Goal: Task Accomplishment & Management: Manage account settings

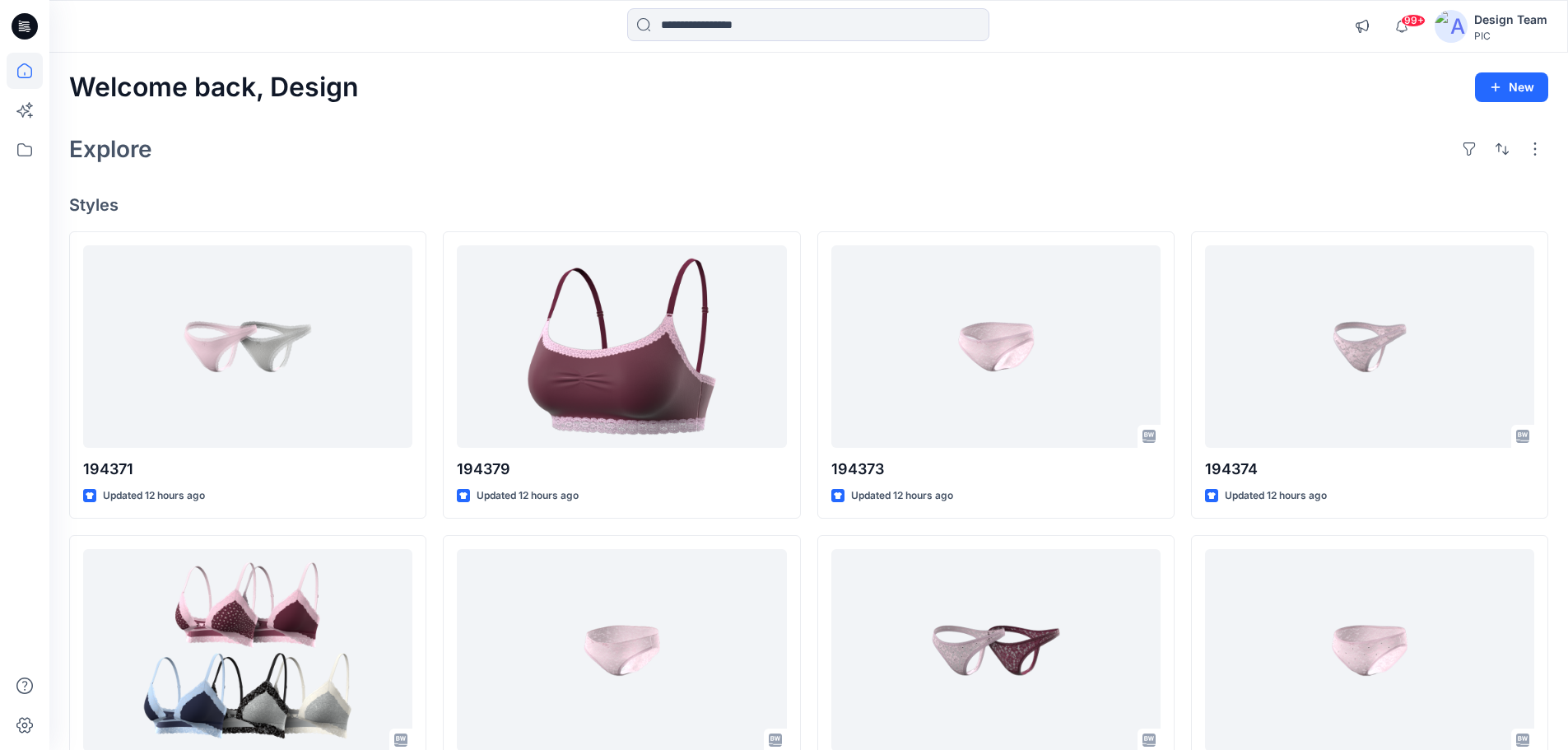
click at [1287, 145] on div "Explore" at bounding box center [809, 148] width 1479 height 40
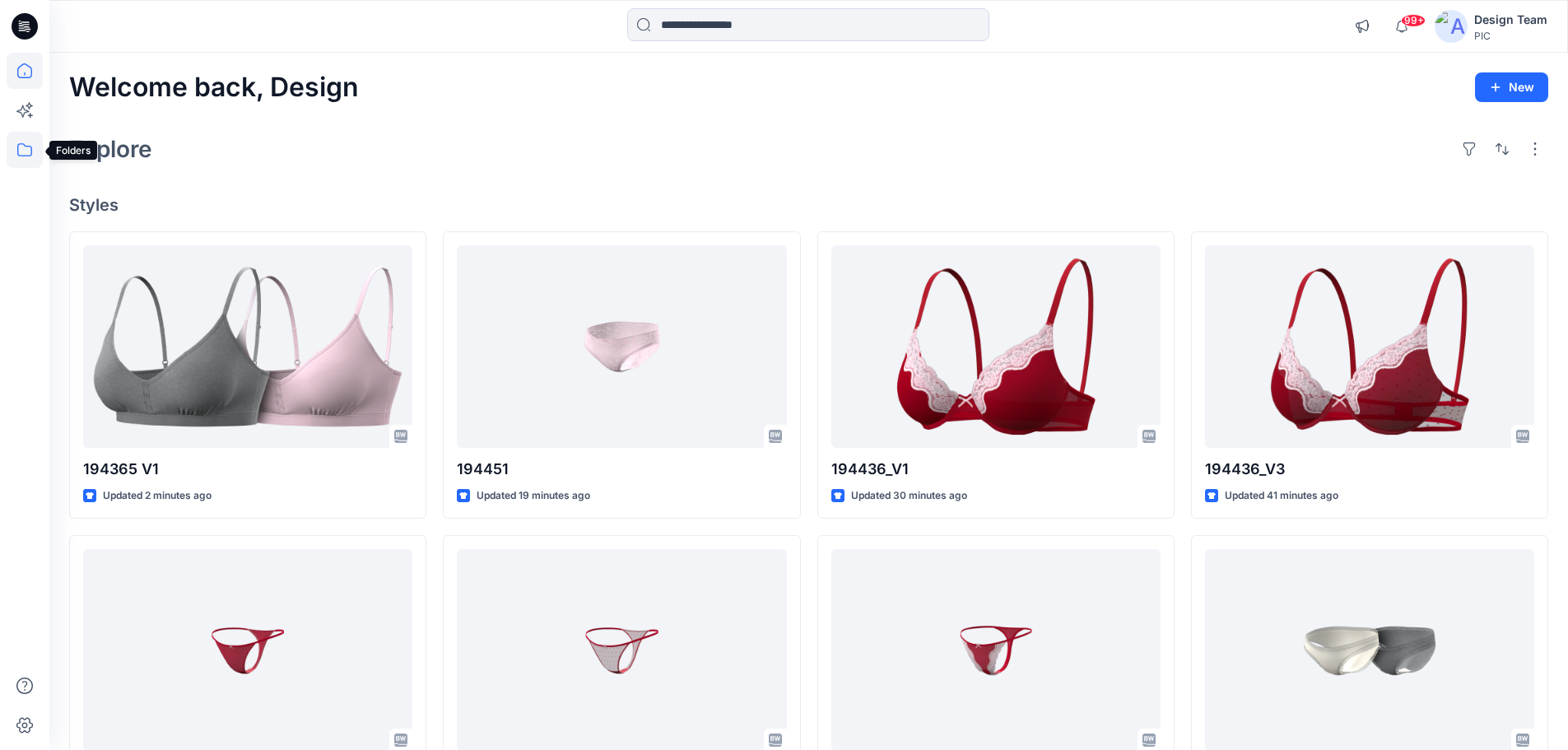
click at [22, 140] on icon at bounding box center [25, 149] width 36 height 36
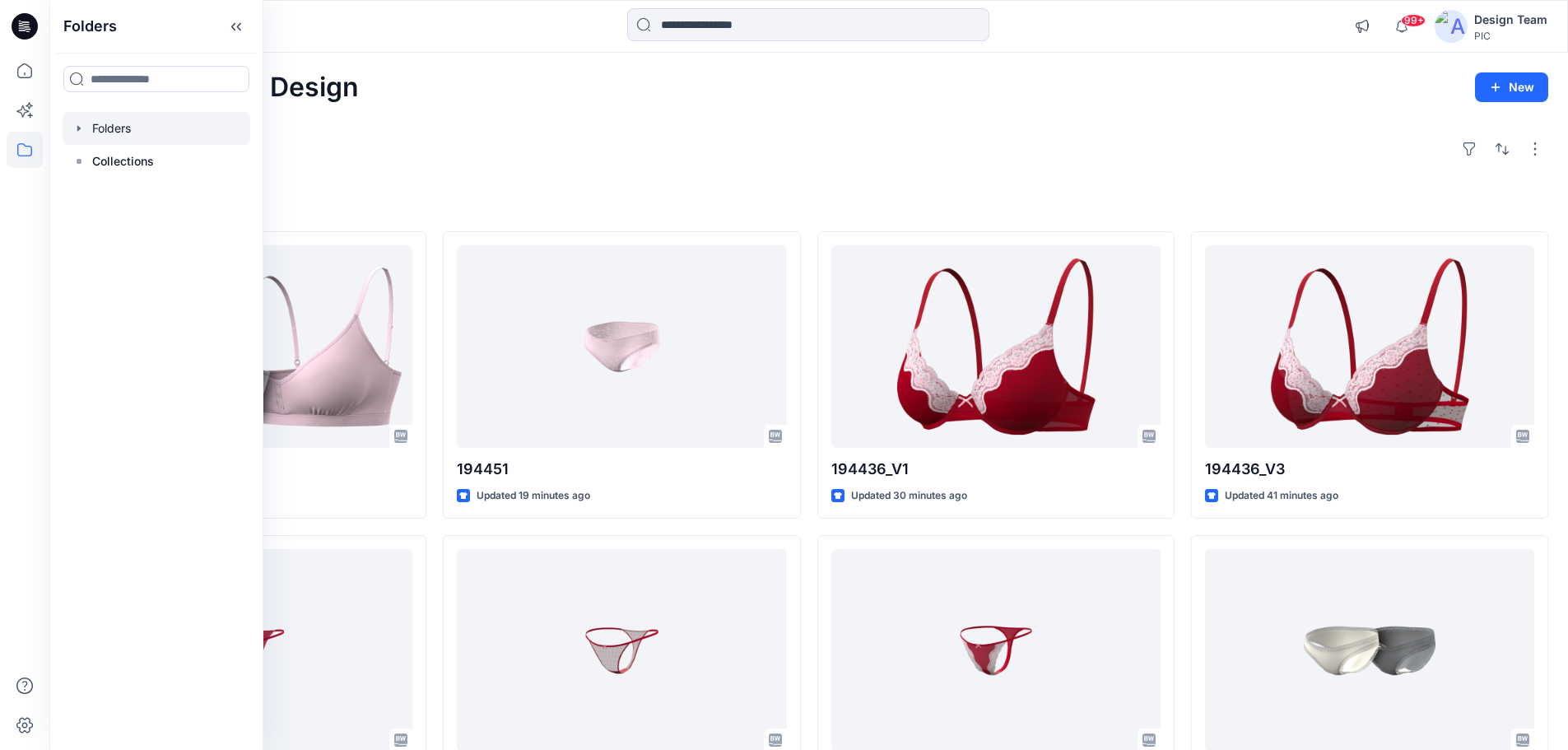
click at [123, 130] on div at bounding box center [156, 128] width 187 height 33
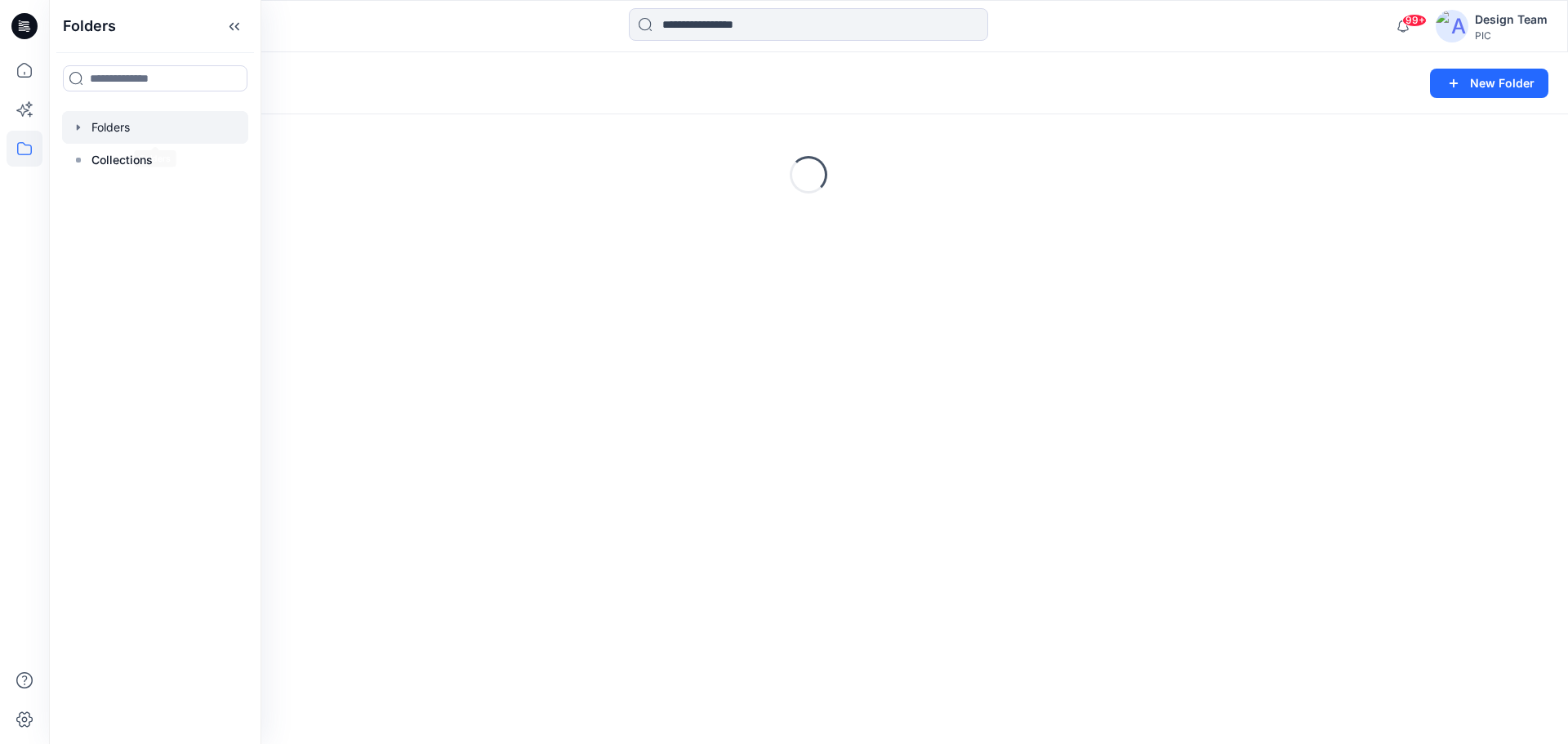
click at [81, 128] on icon "button" at bounding box center [78, 128] width 13 height 13
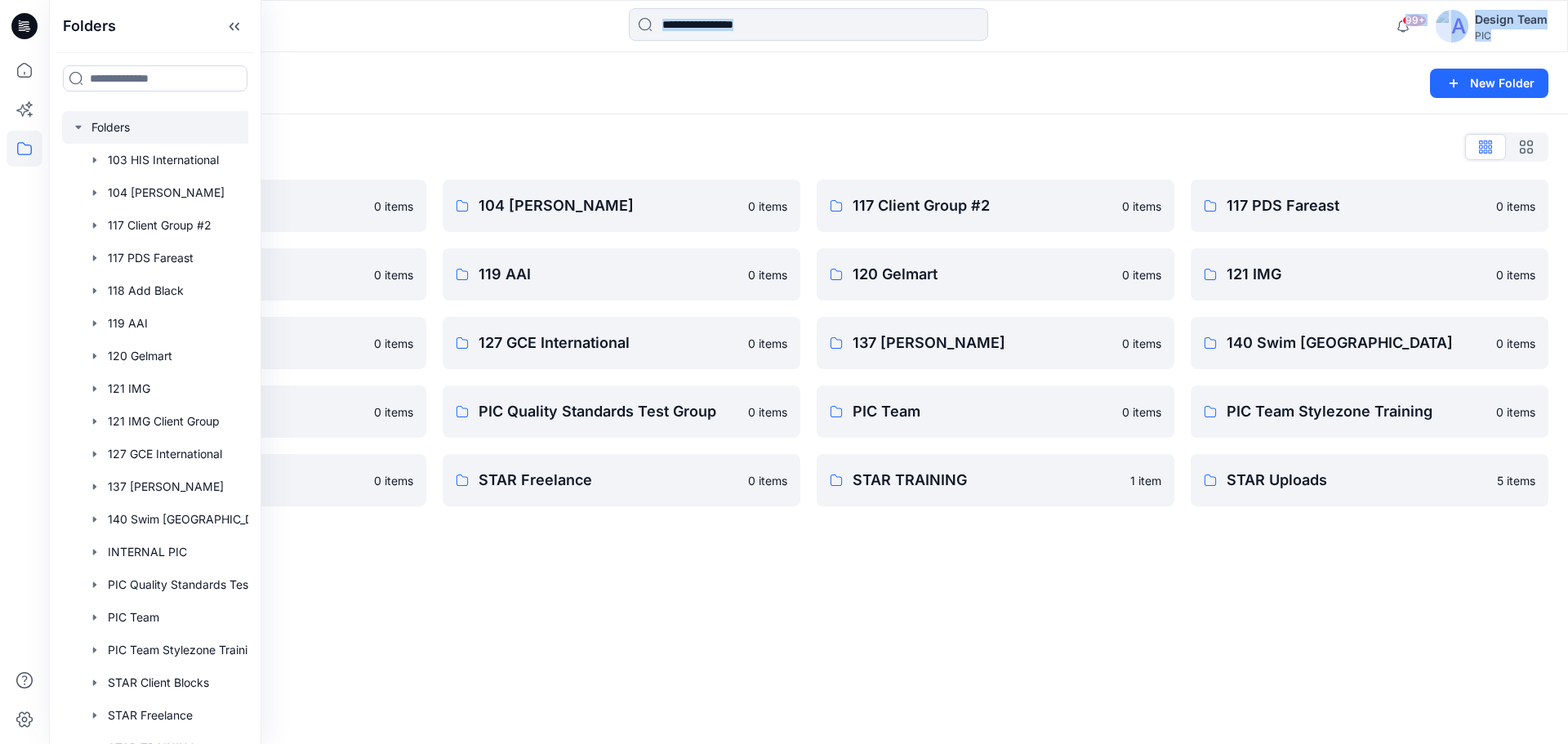
click at [425, 51] on div "99+ Notifications Raquel Ortiz changed the status of 194365 V1 to Resubmit ` Vi…" at bounding box center [784, 372] width 1568 height 744
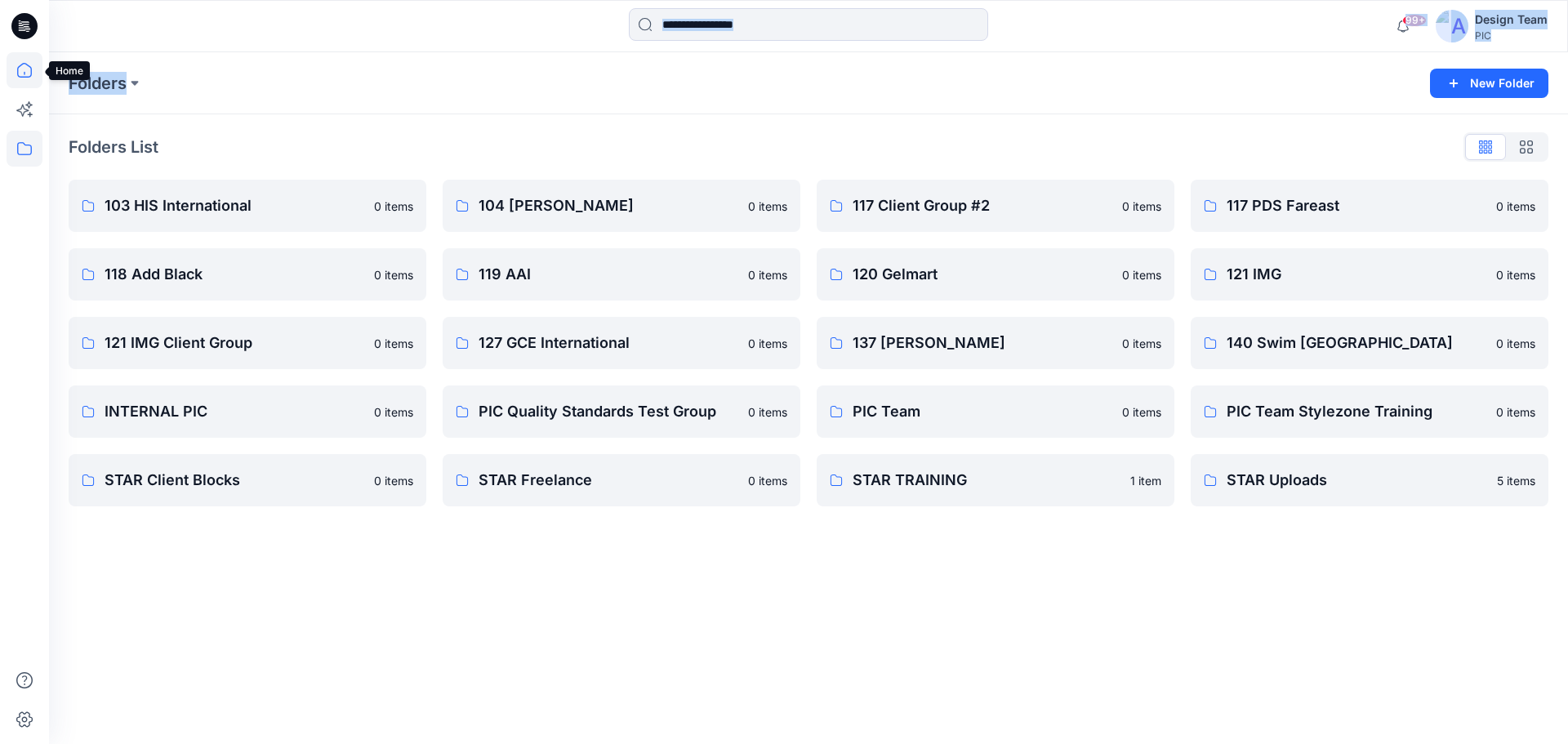
click at [24, 65] on icon at bounding box center [24, 70] width 36 height 36
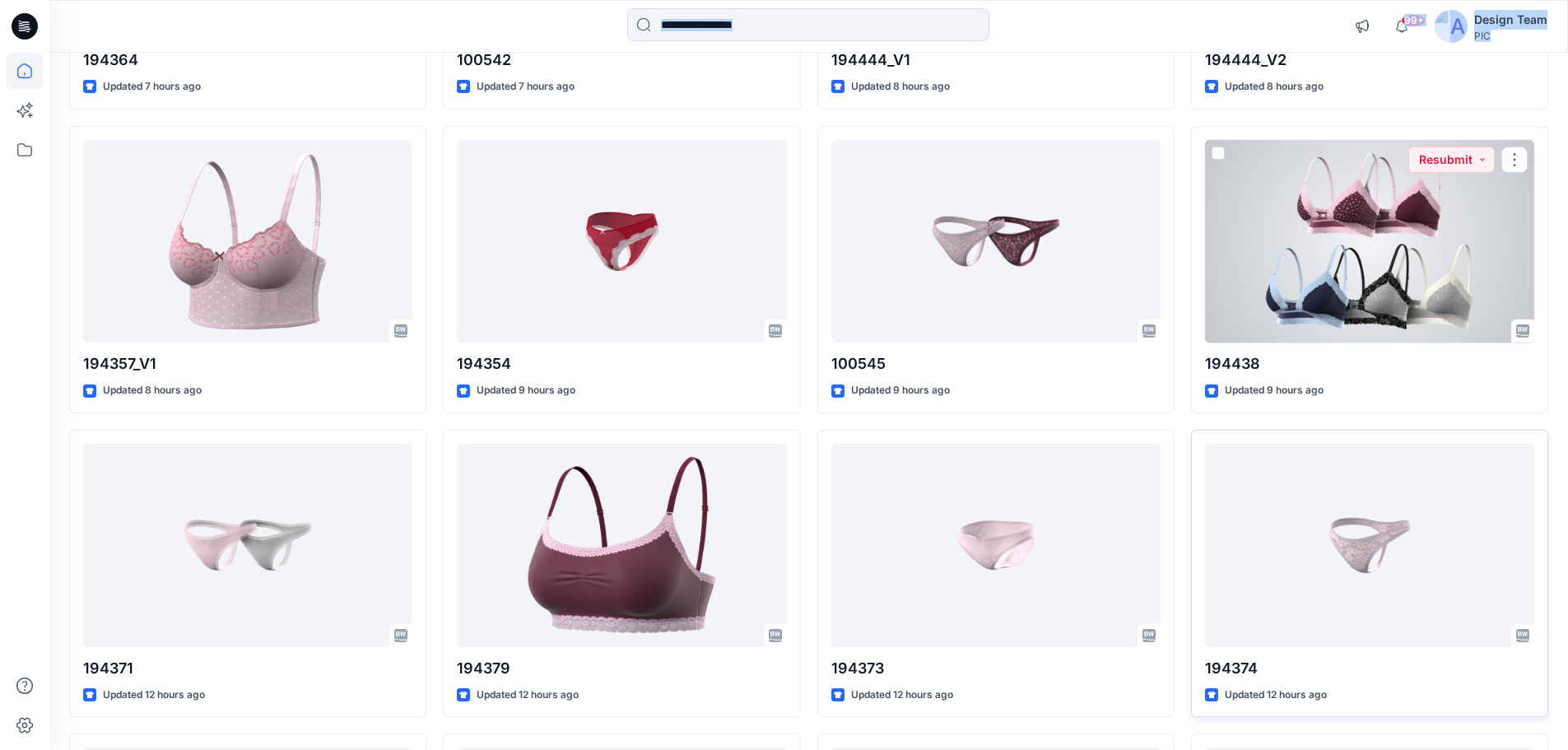
scroll to position [2108, 0]
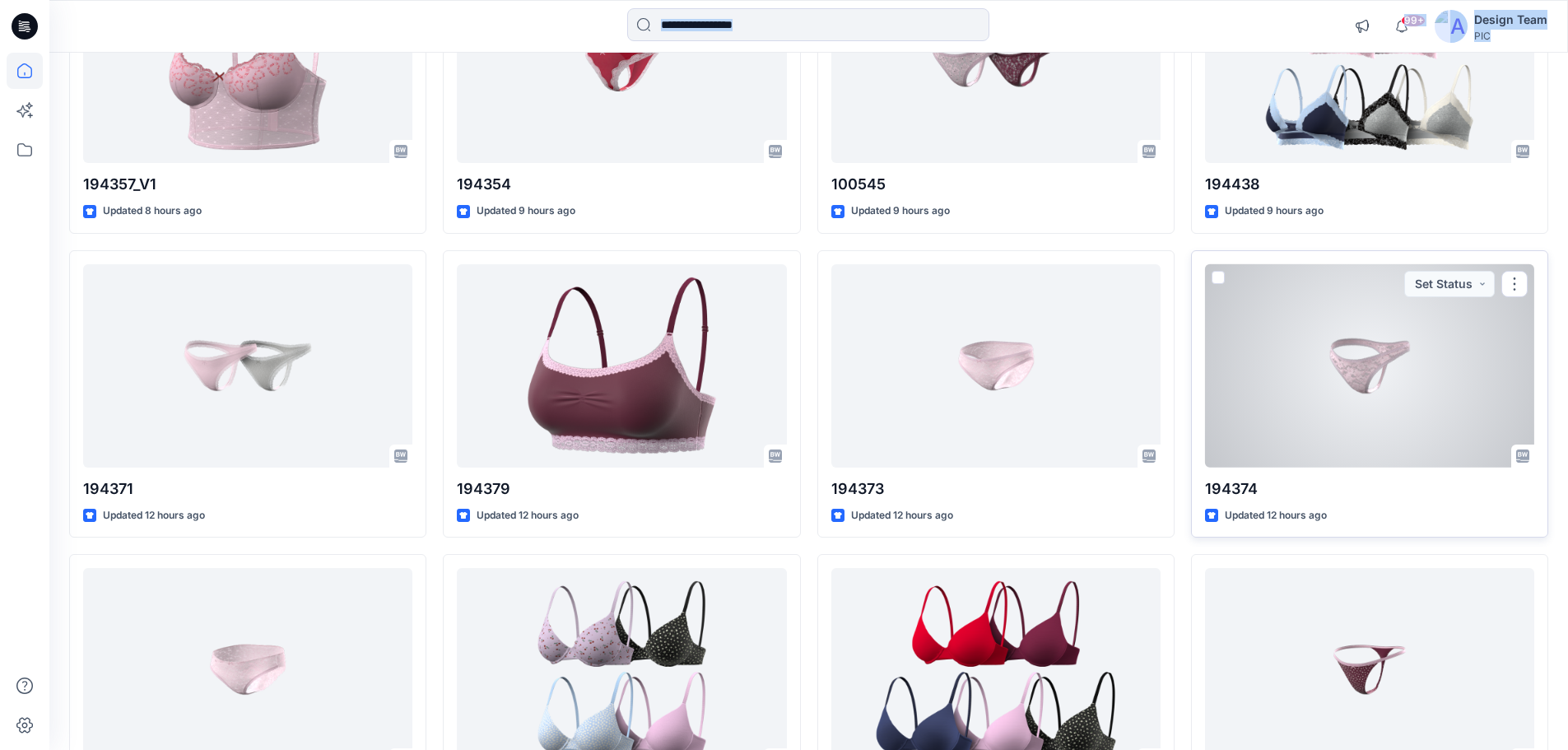
click at [1304, 359] on div at bounding box center [1370, 366] width 329 height 203
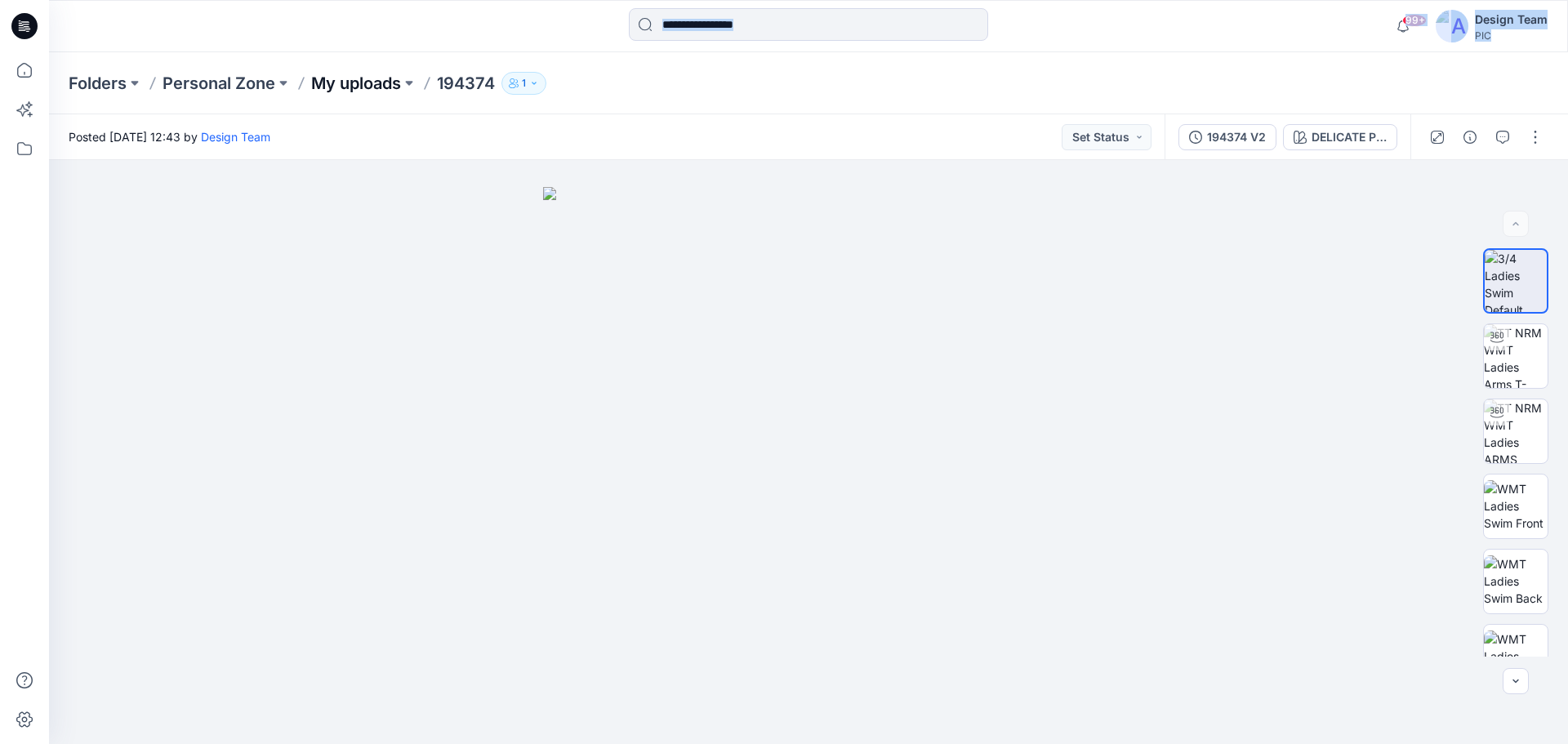
click at [351, 85] on p "My uploads" at bounding box center [356, 82] width 90 height 23
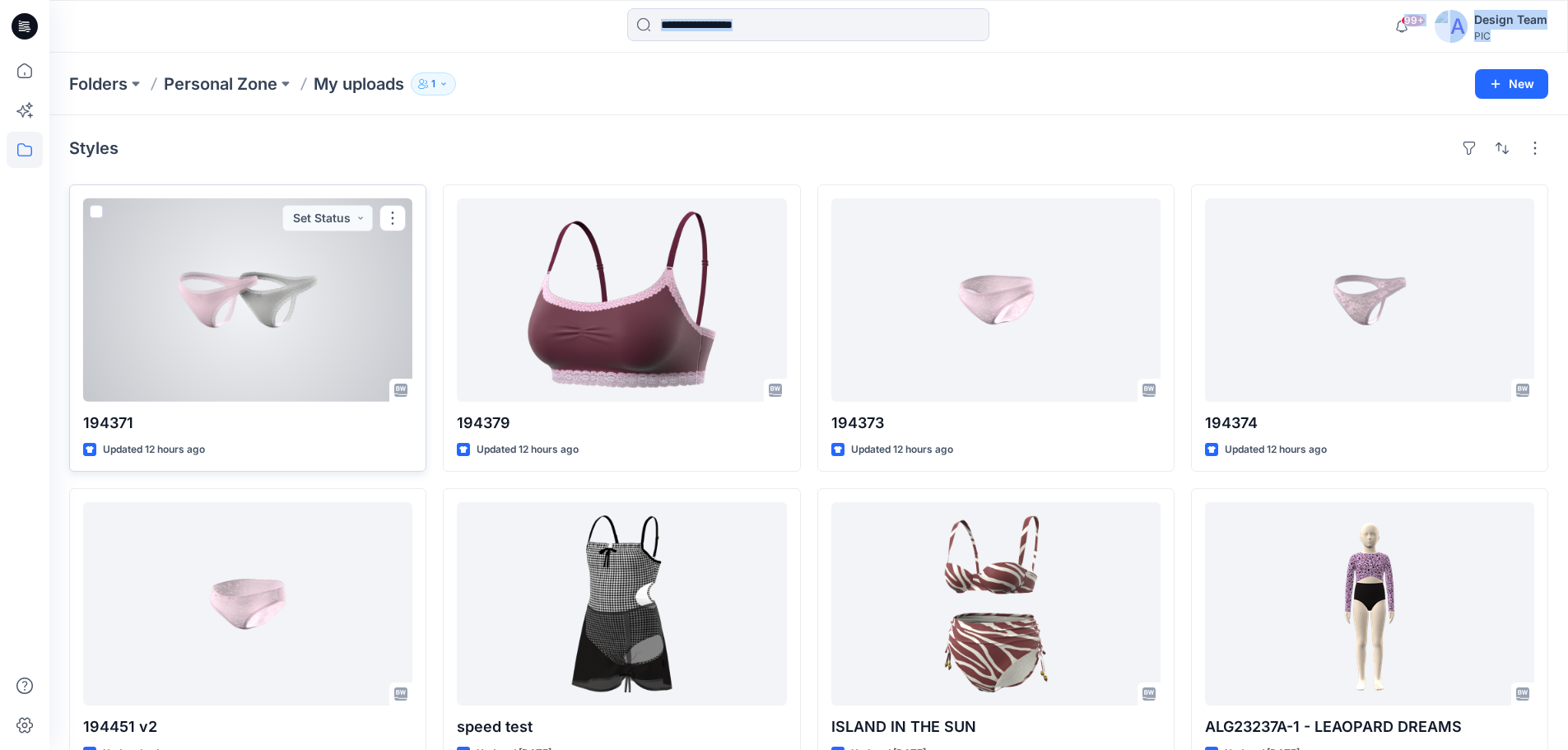
click at [232, 298] on div at bounding box center [247, 300] width 329 height 203
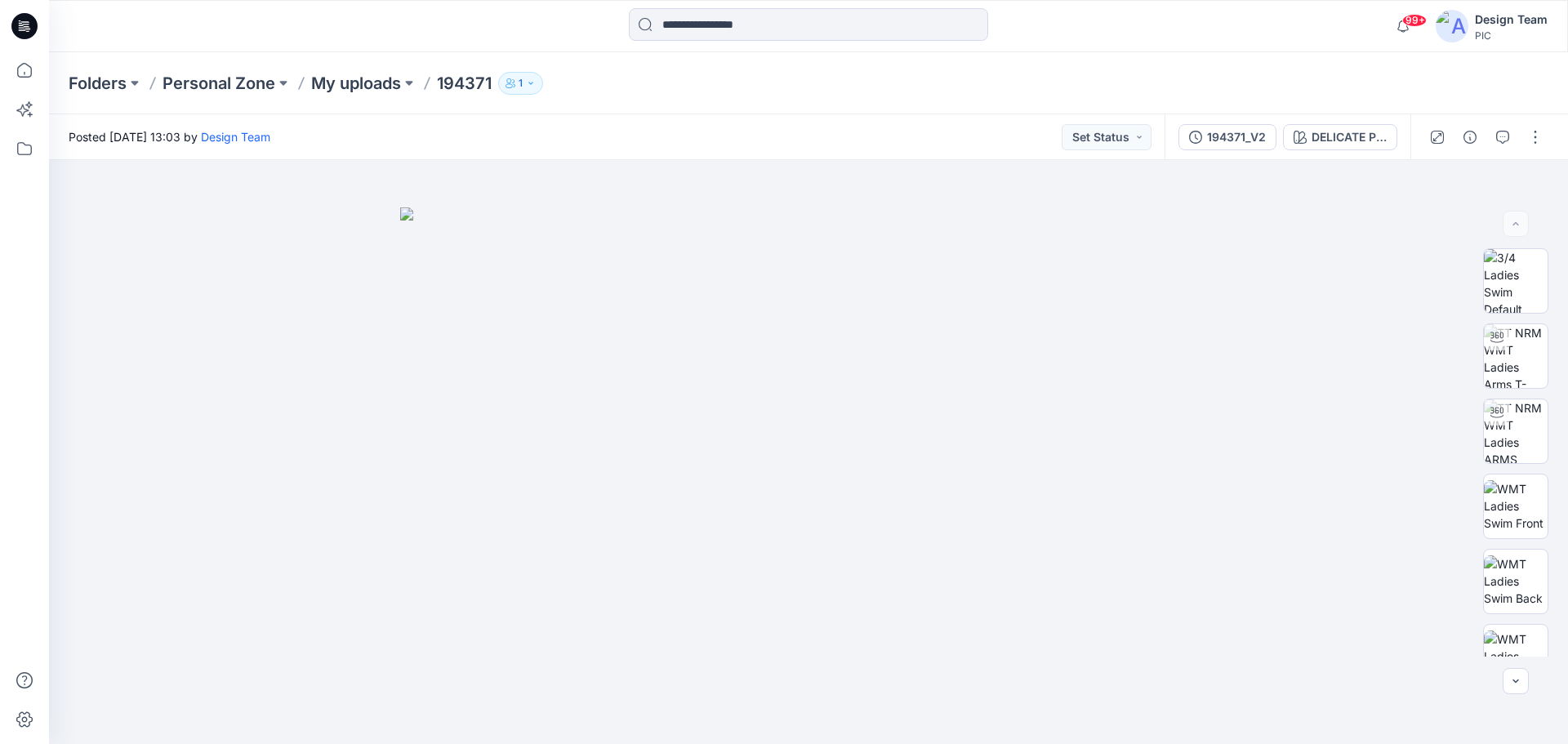
click at [1259, 71] on div "Folders Personal Zone My uploads 194371 1" at bounding box center [808, 83] width 1518 height 62
click at [1375, 133] on div "DELICATE PINK" at bounding box center [1349, 136] width 75 height 18
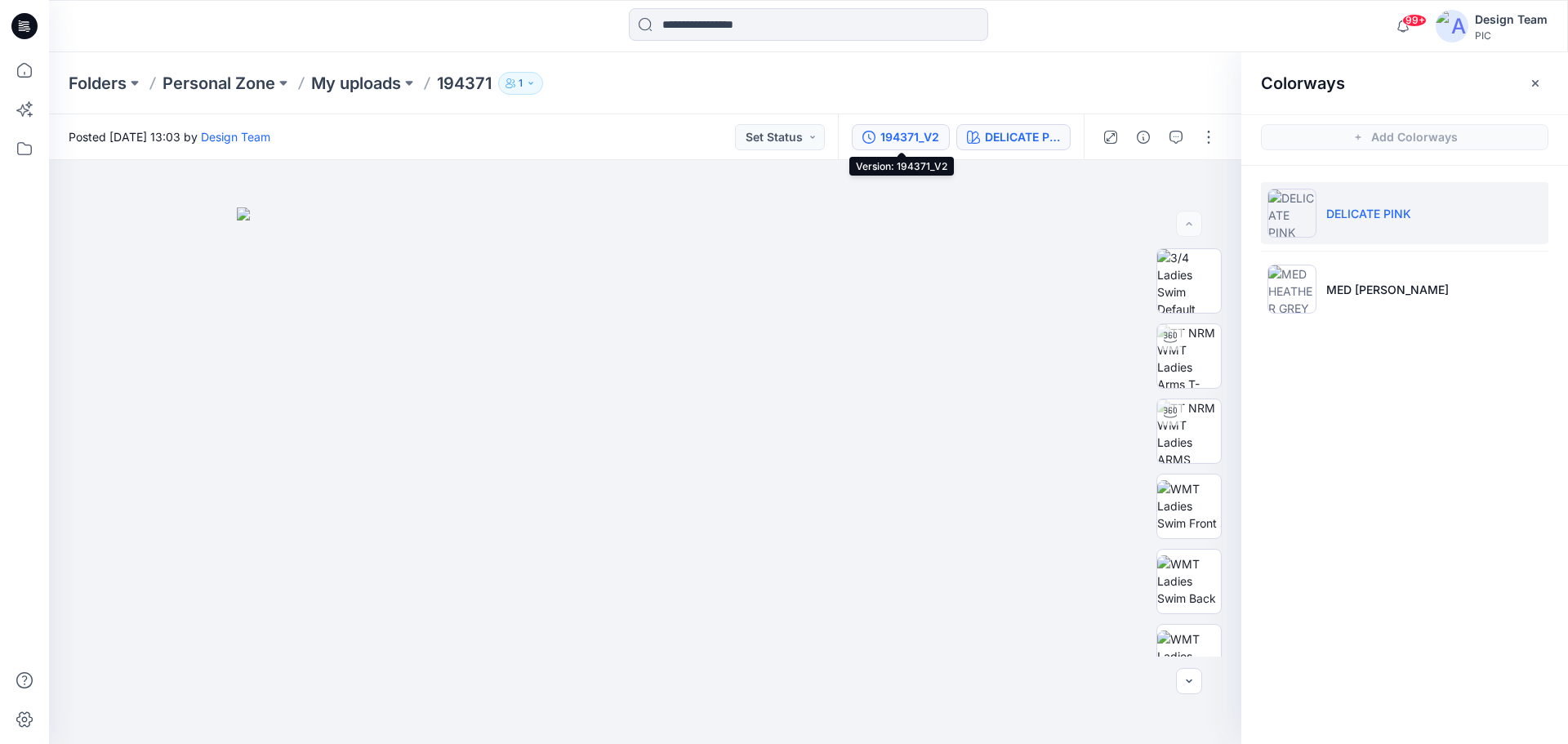
click at [886, 137] on div "194371_V2" at bounding box center [910, 136] width 59 height 18
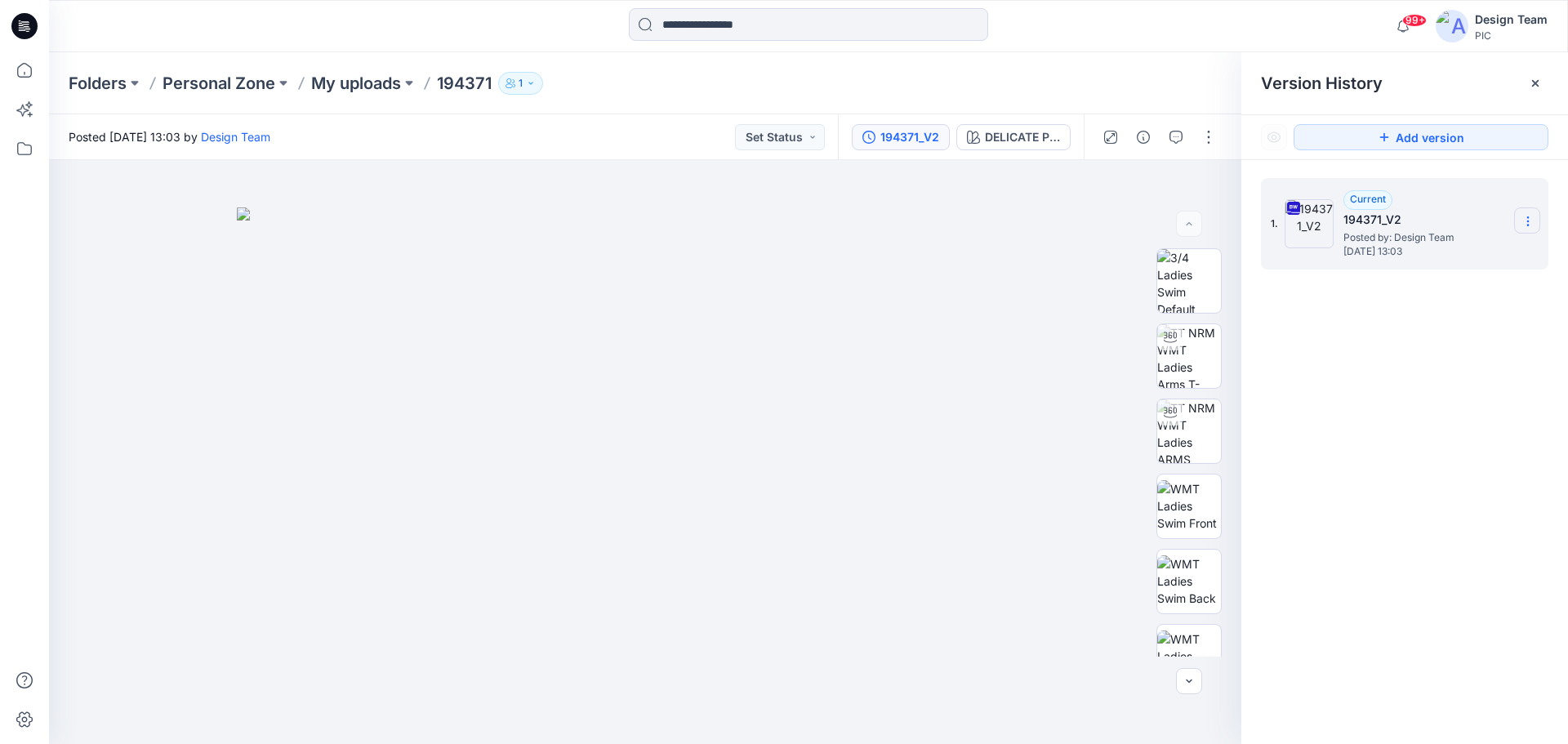
click at [1526, 218] on icon at bounding box center [1528, 221] width 13 height 13
drag, startPoint x: 1415, startPoint y: 400, endPoint x: 1145, endPoint y: 188, distance: 343.3
click at [1412, 399] on div "1. Current 194371_V2 Posted by: Design Team Tuesday, September 30, 2025 13:03" at bounding box center [1404, 463] width 326 height 608
click at [1530, 81] on icon at bounding box center [1535, 83] width 13 height 13
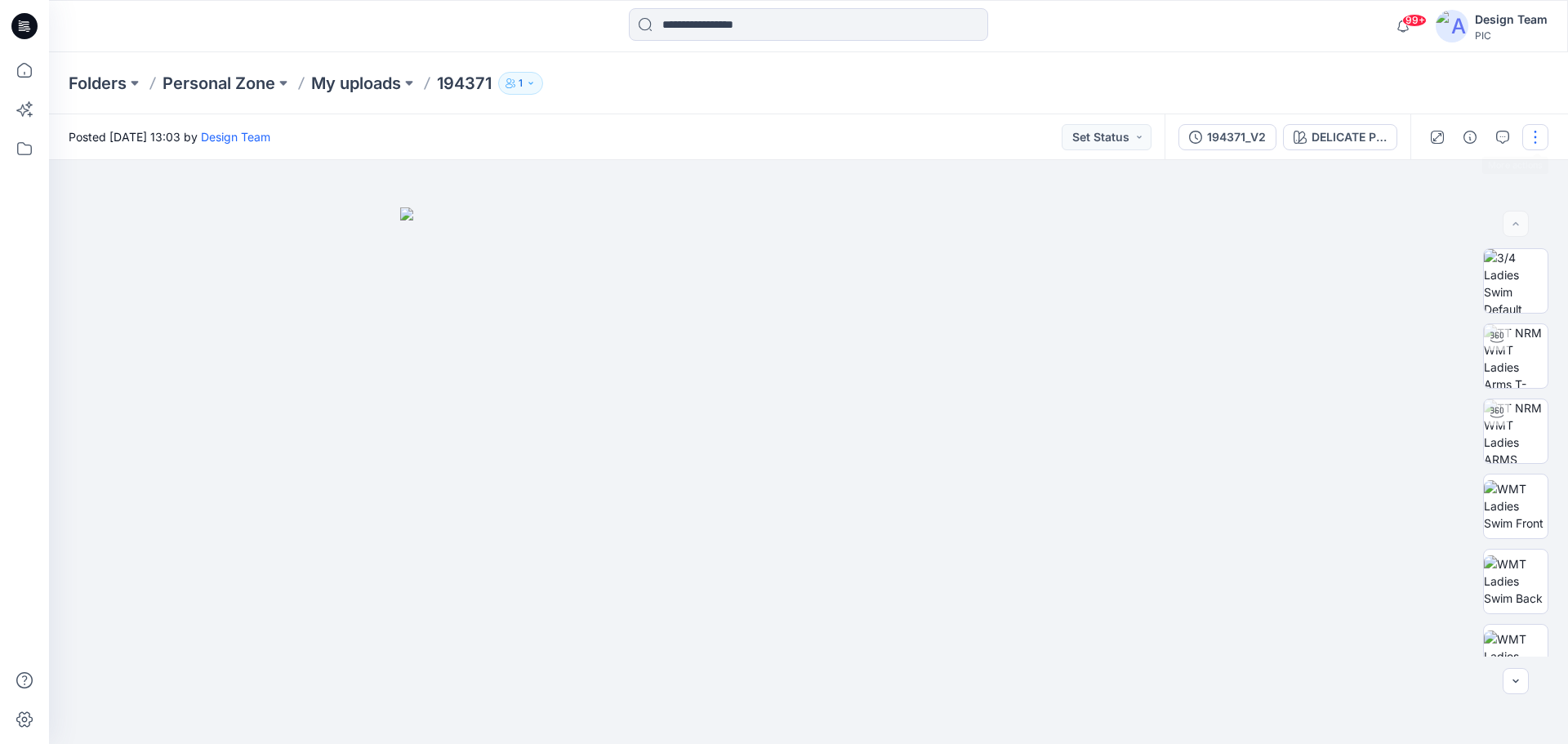
click at [1538, 136] on button "button" at bounding box center [1534, 137] width 26 height 26
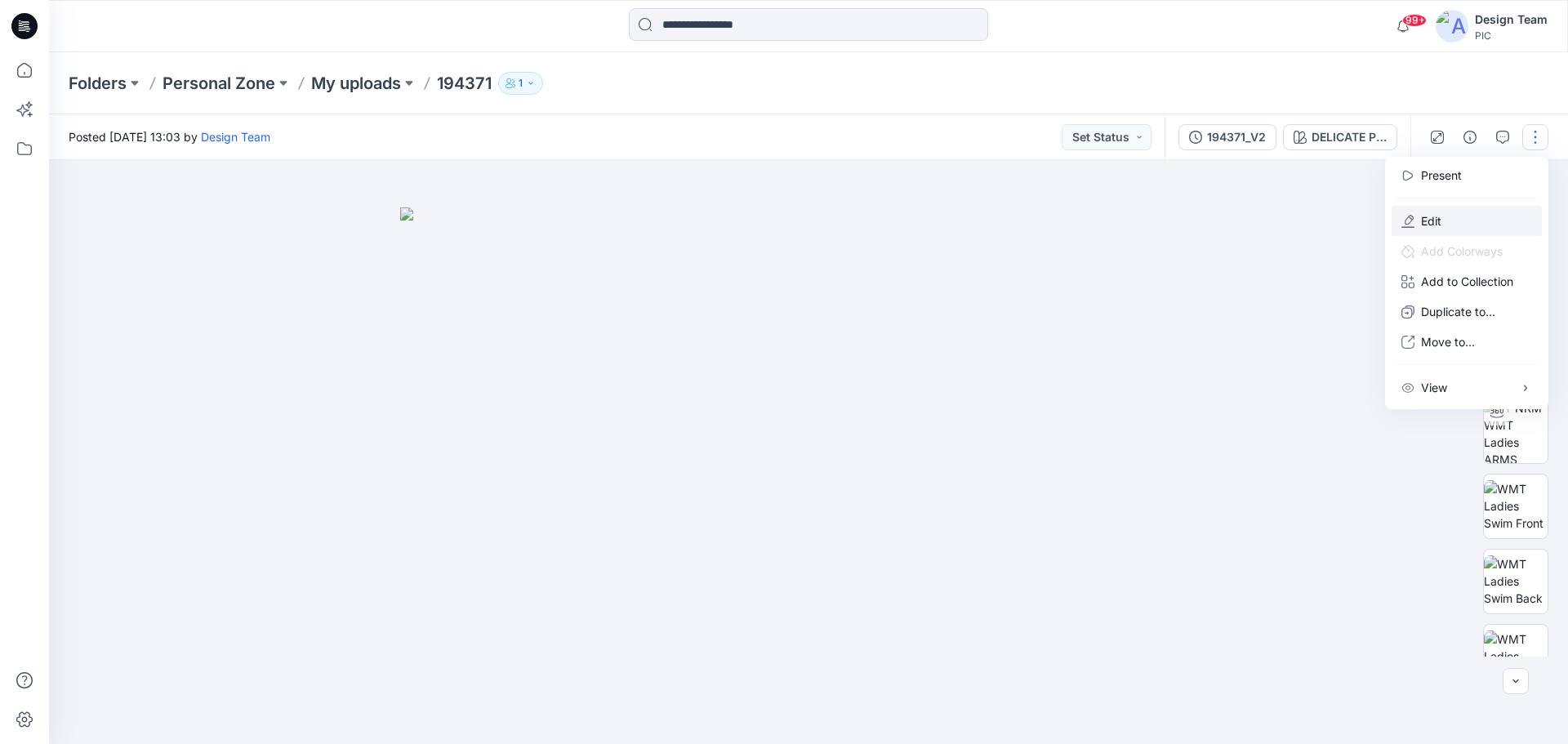
click at [1449, 216] on button "Edit" at bounding box center [1466, 221] width 150 height 30
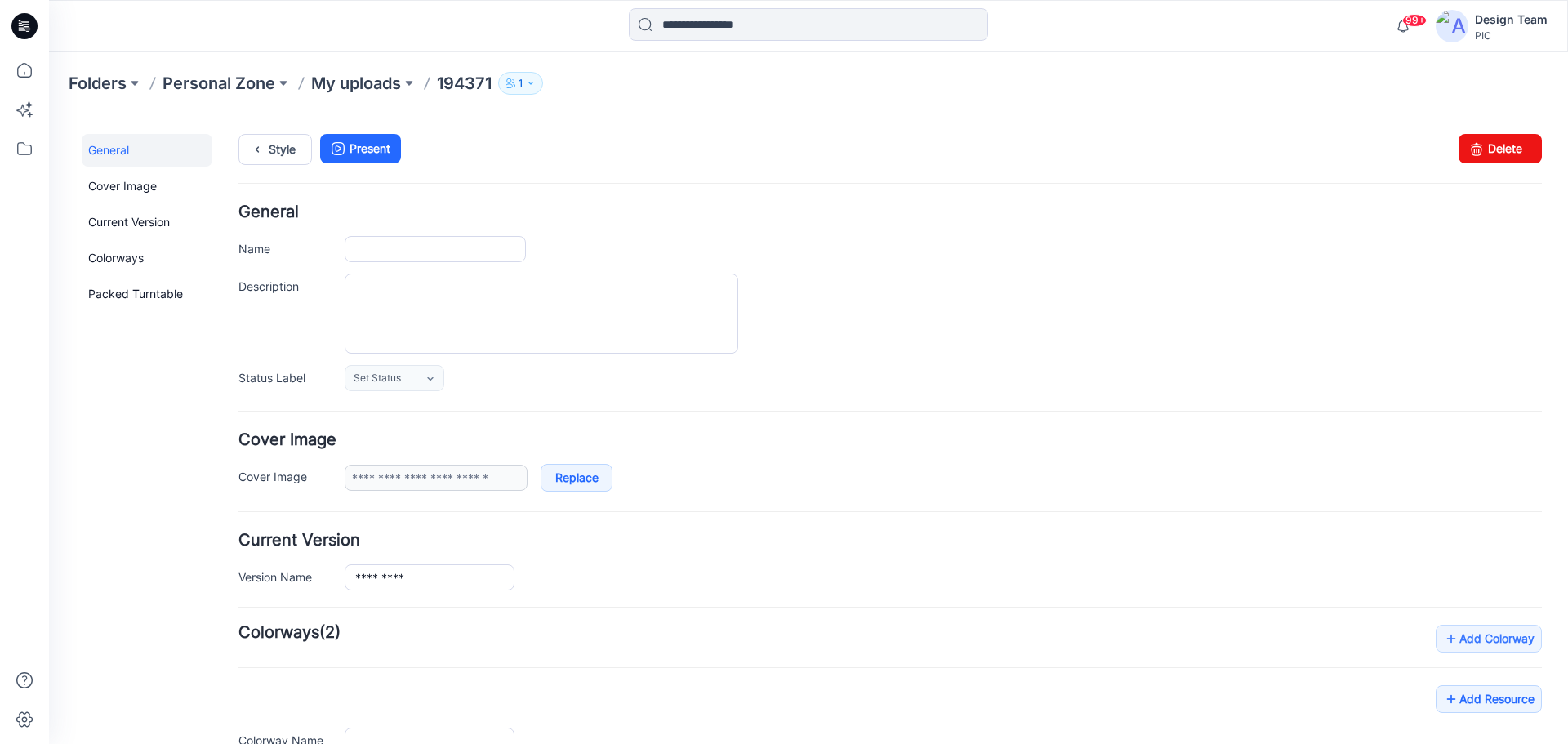
type input "******"
type input "**********"
drag, startPoint x: 1496, startPoint y: 150, endPoint x: 909, endPoint y: 176, distance: 587.6
click at [1496, 150] on link "Delete" at bounding box center [1500, 148] width 83 height 29
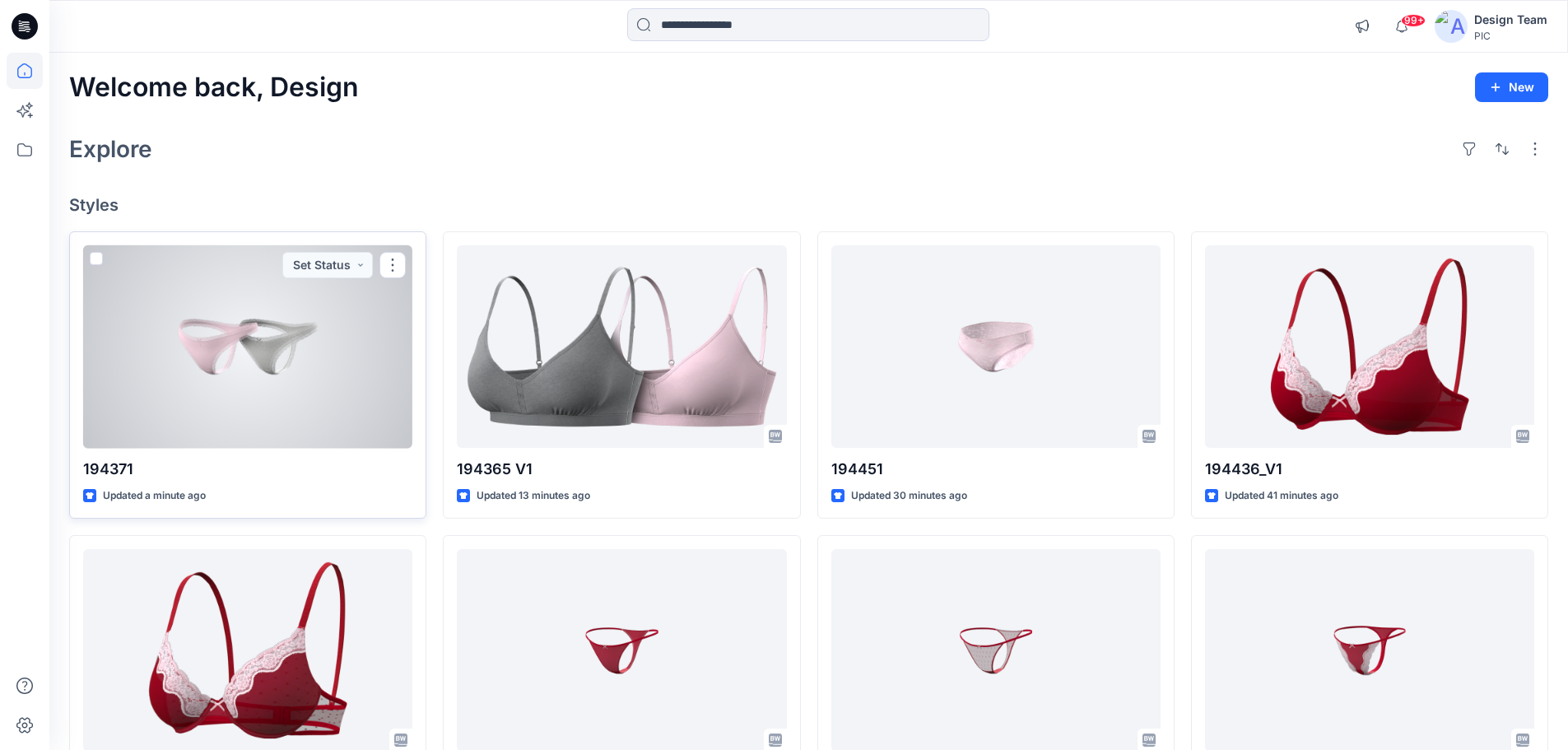
click at [254, 408] on div at bounding box center [247, 347] width 329 height 203
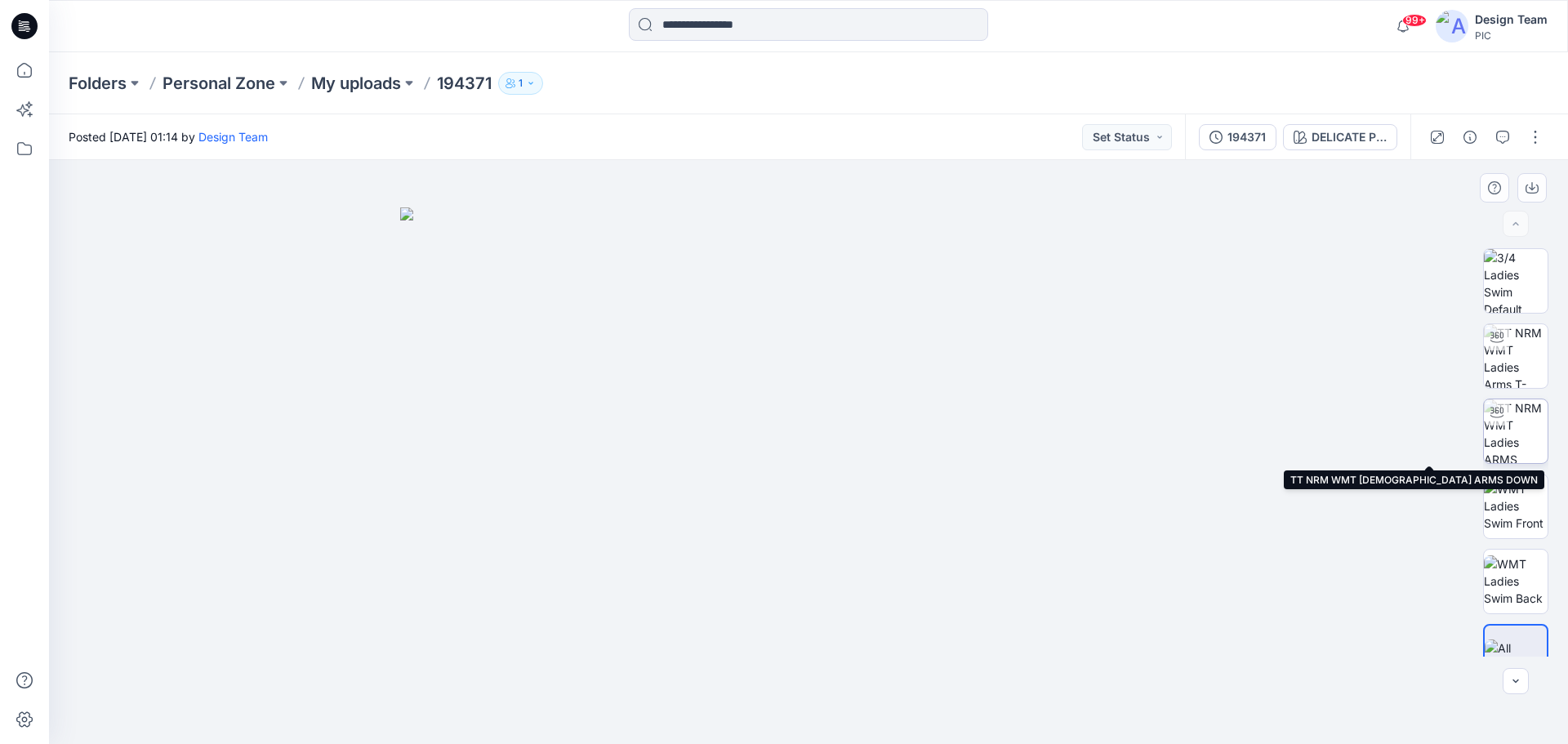
click at [1535, 434] on img at bounding box center [1516, 431] width 64 height 64
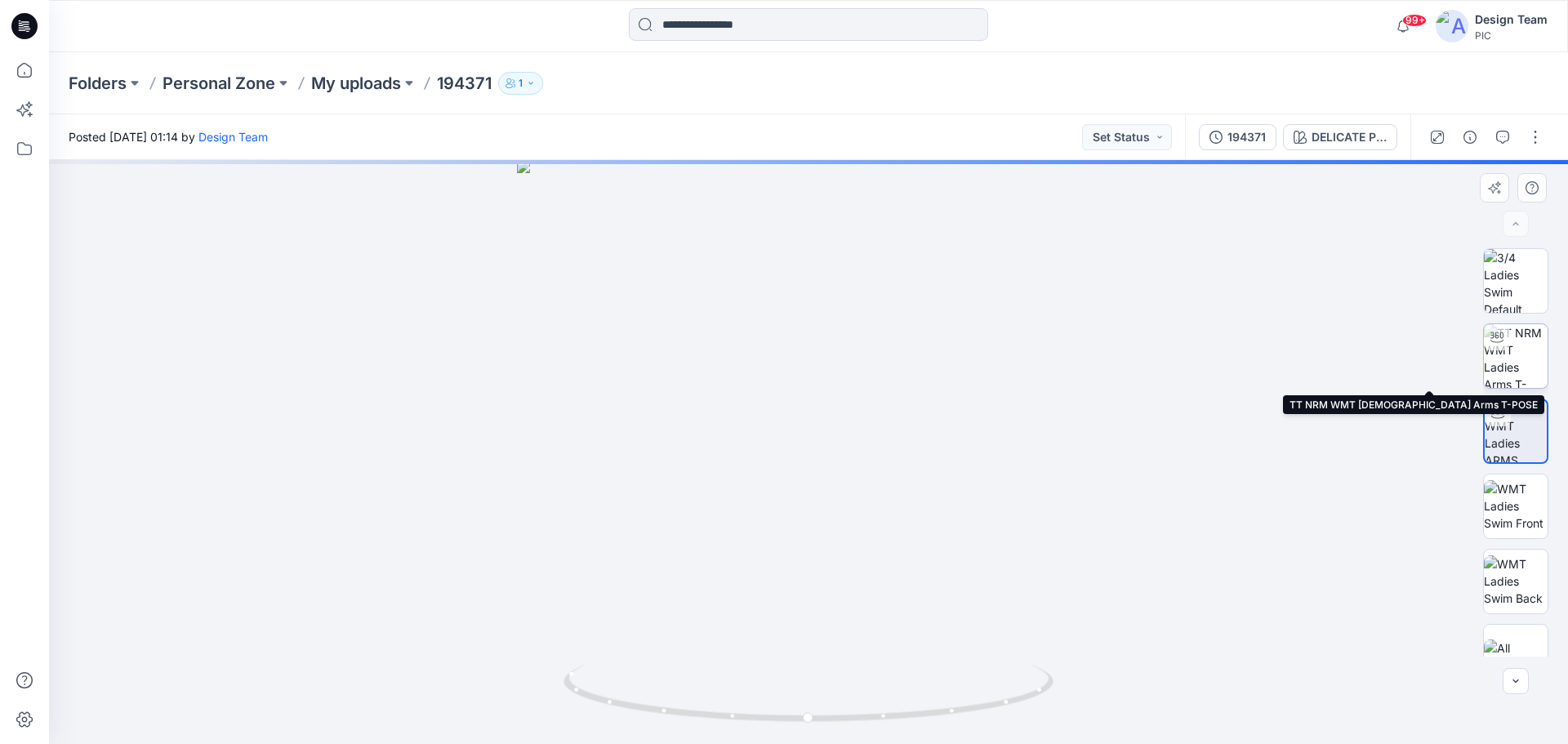
click at [1532, 354] on img at bounding box center [1516, 356] width 64 height 64
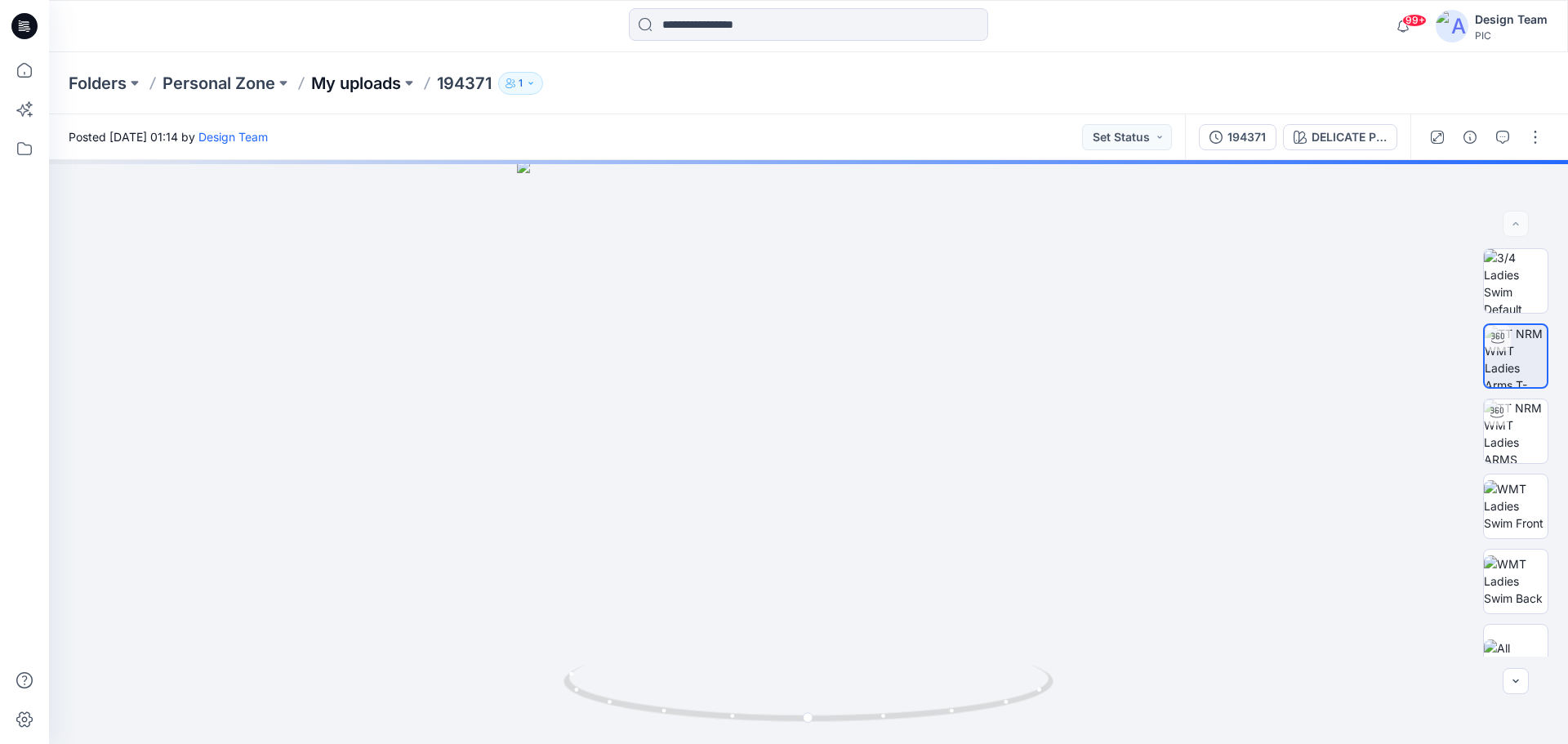
click at [366, 83] on p "My uploads" at bounding box center [356, 82] width 90 height 23
